Goal: Information Seeking & Learning: Learn about a topic

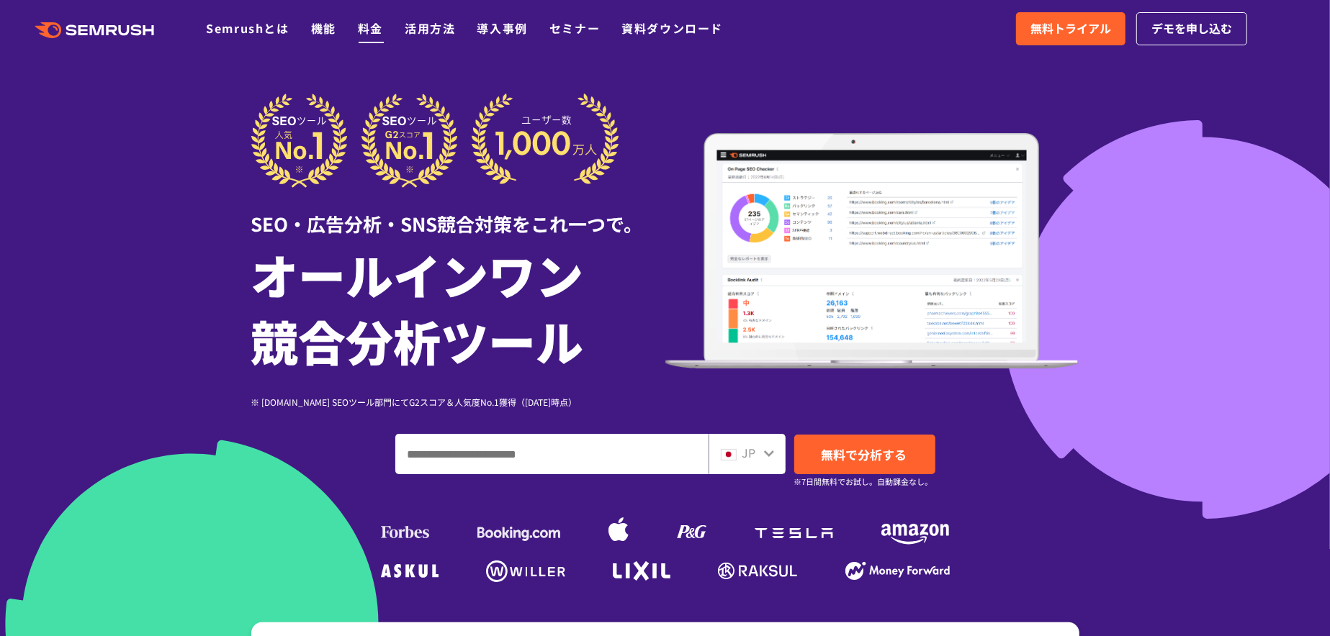
click at [383, 34] on link "料金" at bounding box center [370, 27] width 25 height 17
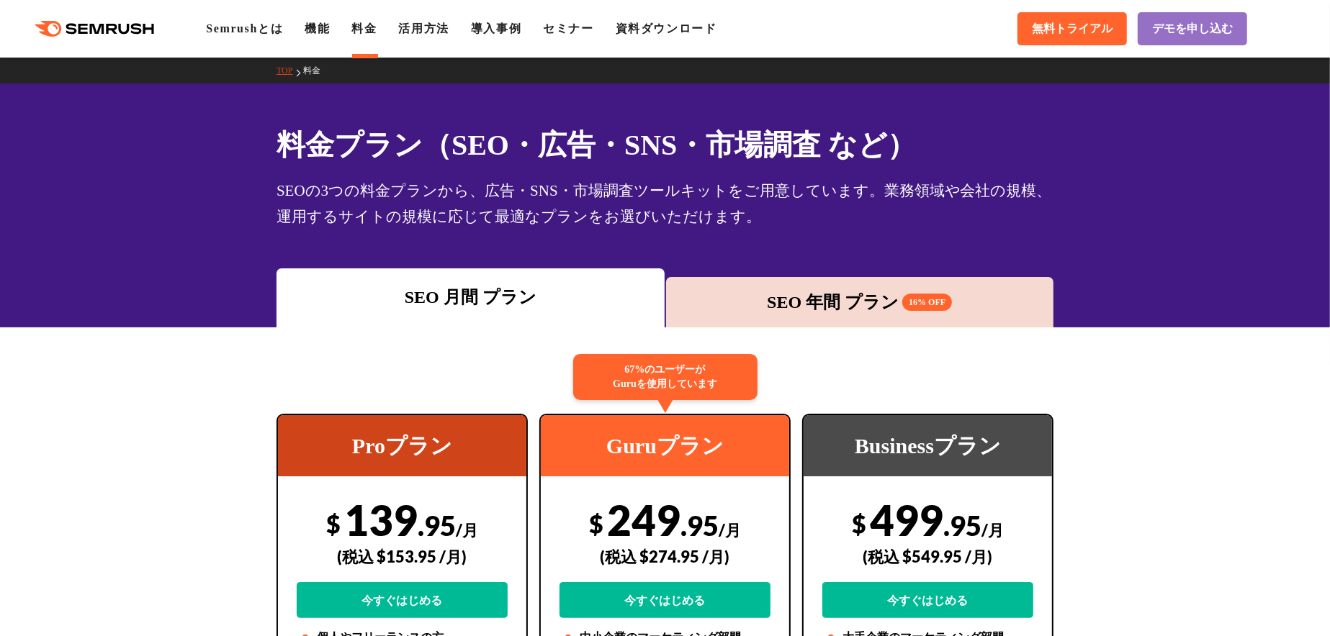
click at [806, 308] on div "SEO 月間 プラン SEO 年間 プラン 16% OFF" at bounding box center [665, 298] width 778 height 59
click at [785, 315] on div "SEO 年間 プラン 16% OFF" at bounding box center [860, 302] width 374 height 26
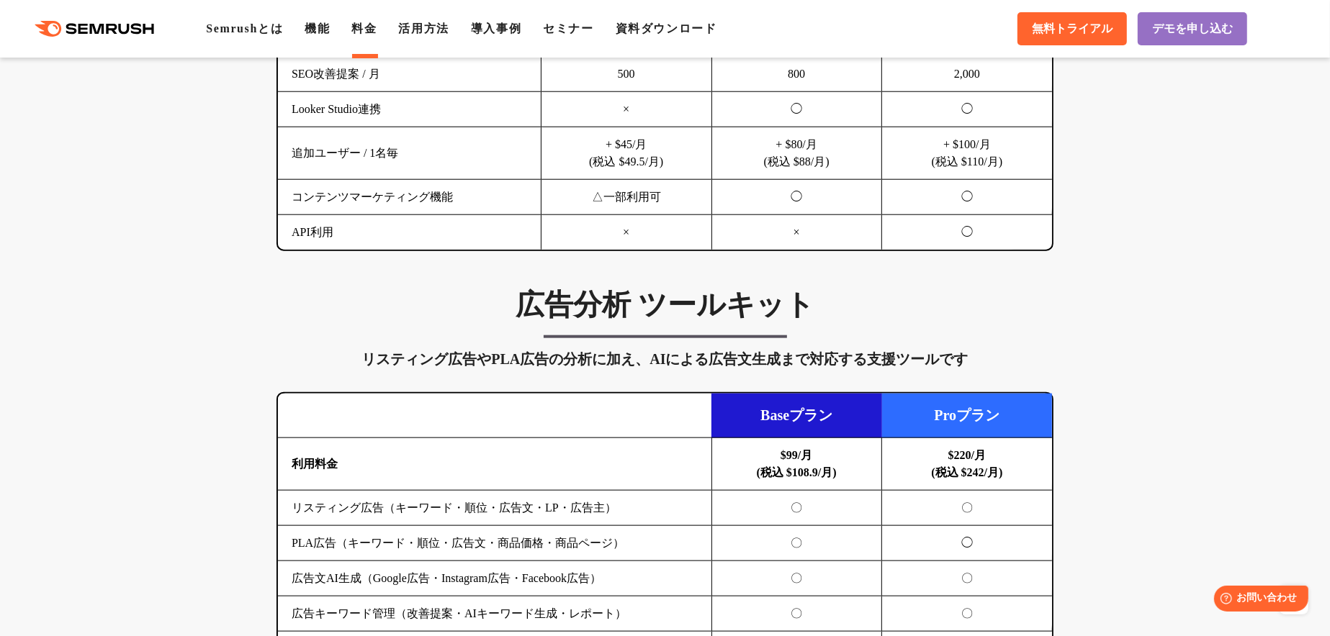
scroll to position [1728, 0]
